Goal: Task Accomplishment & Management: Manage account settings

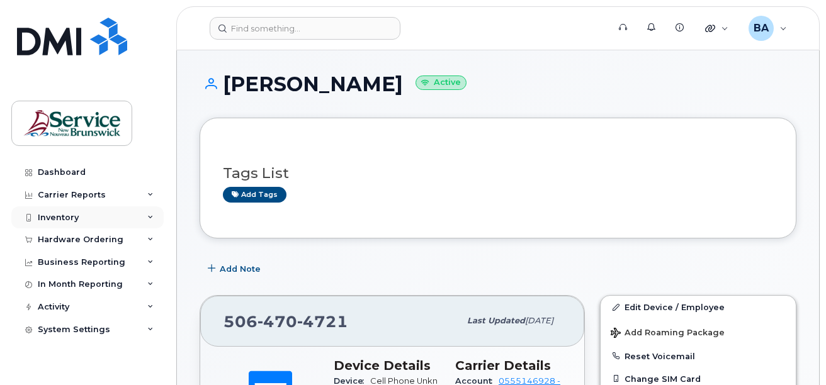
click at [79, 221] on div "Inventory" at bounding box center [87, 218] width 152 height 23
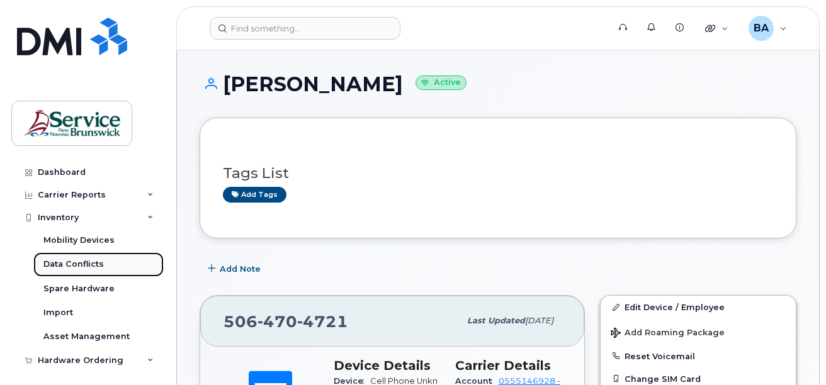
click at [71, 259] on div "Data Conflicts" at bounding box center [73, 264] width 60 height 11
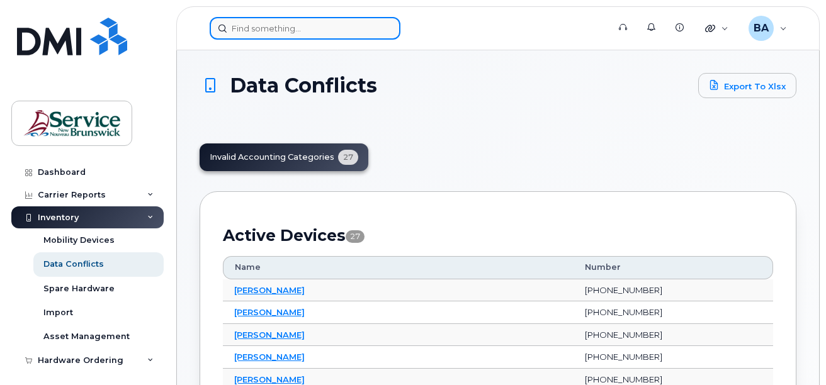
click at [288, 29] on input at bounding box center [305, 28] width 191 height 23
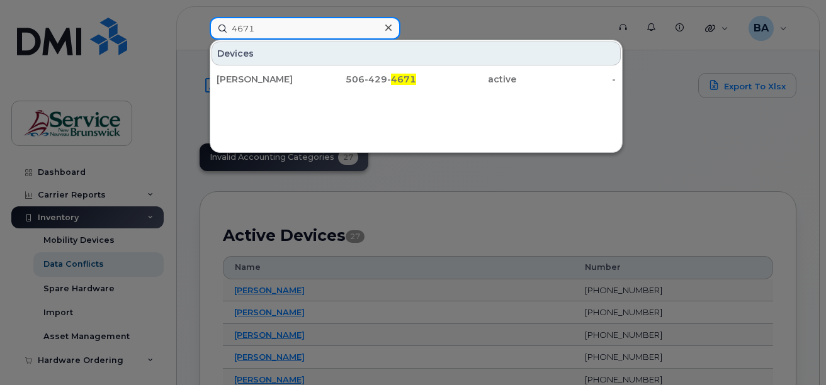
drag, startPoint x: 261, startPoint y: 28, endPoint x: 219, endPoint y: 26, distance: 42.3
click at [219, 26] on input "4671" at bounding box center [305, 28] width 191 height 23
type input "1497"
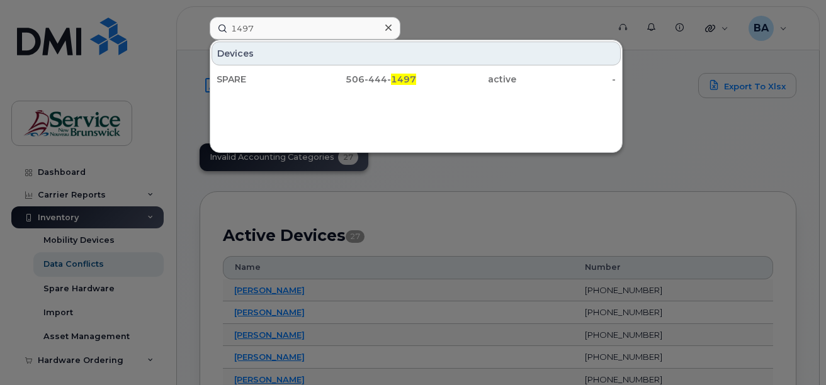
click at [225, 98] on div "Devices SPARE 506-444- 1497 active -" at bounding box center [416, 96] width 413 height 113
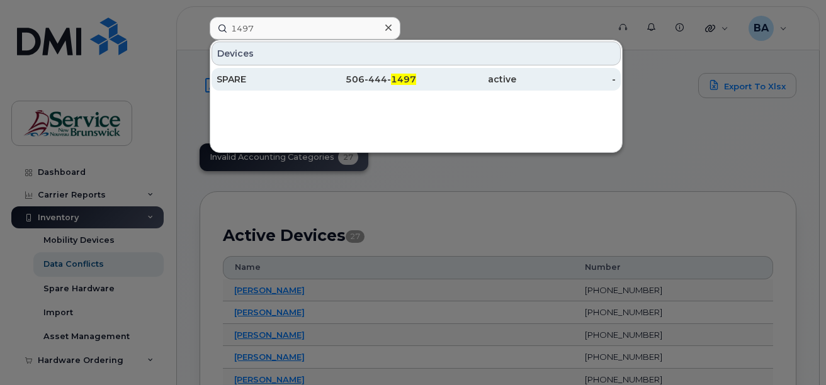
click at [258, 79] on div "SPARE" at bounding box center [267, 79] width 100 height 13
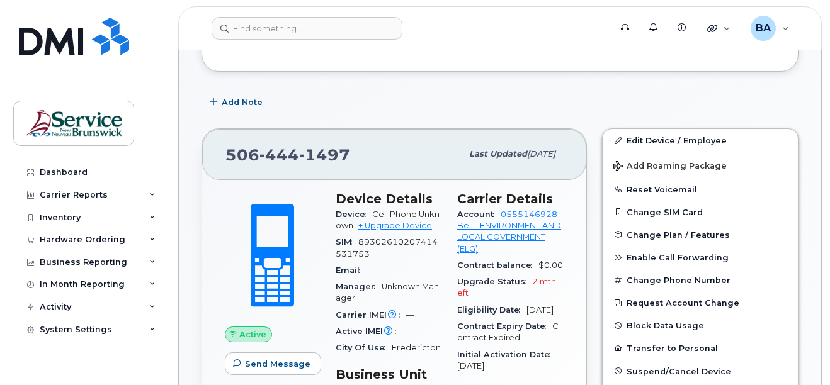
scroll to position [189, 0]
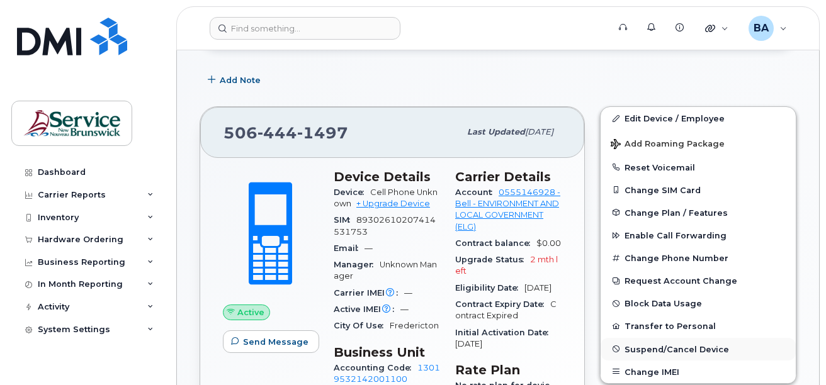
click at [678, 351] on span "Suspend/Cancel Device" at bounding box center [677, 348] width 105 height 9
